Goal: Transaction & Acquisition: Purchase product/service

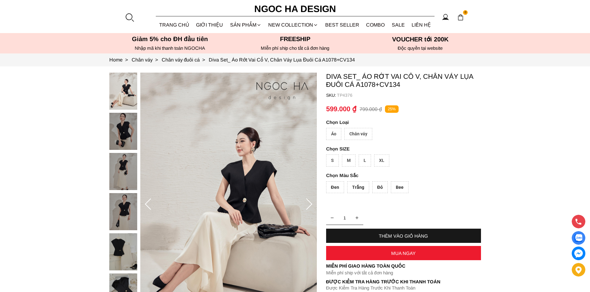
click at [129, 19] on div at bounding box center [129, 17] width 9 height 9
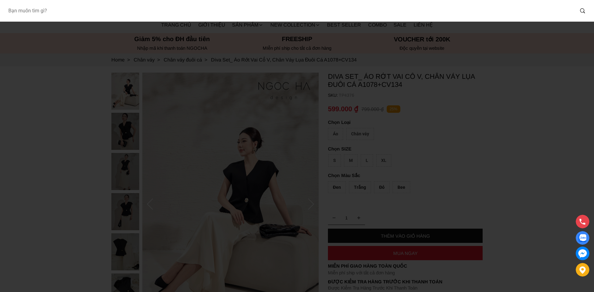
click at [168, 8] on input "Input search Bạn muốn tìm gì?" at bounding box center [288, 11] width 571 height 14
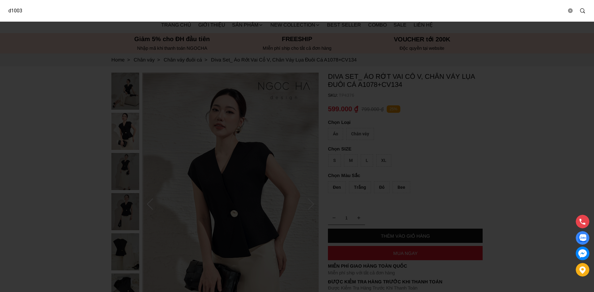
type input "d1003"
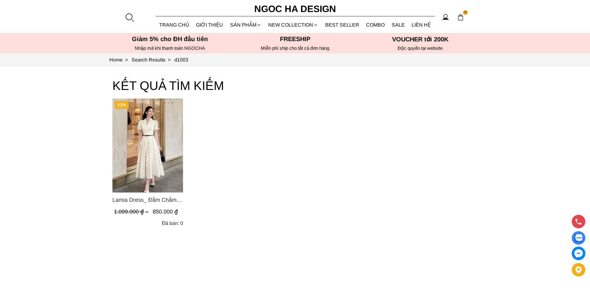
click at [148, 202] on span "Lamia Dress_ Đầm Chấm Bi Cổ Vest Màu Kem D1003" at bounding box center [147, 200] width 71 height 9
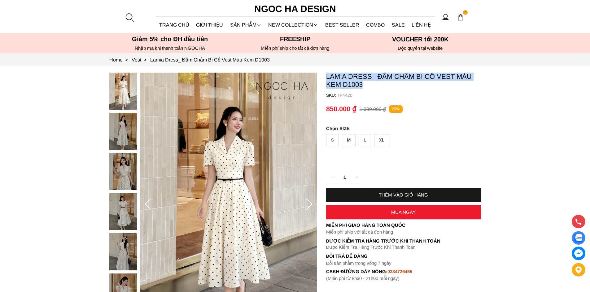
click at [326, 76] on p "Lamia Dress_ Đầm Chấm Bi Cổ Vest Màu Kem D1003" at bounding box center [403, 81] width 155 height 16
